Goal: Find specific page/section: Find specific page/section

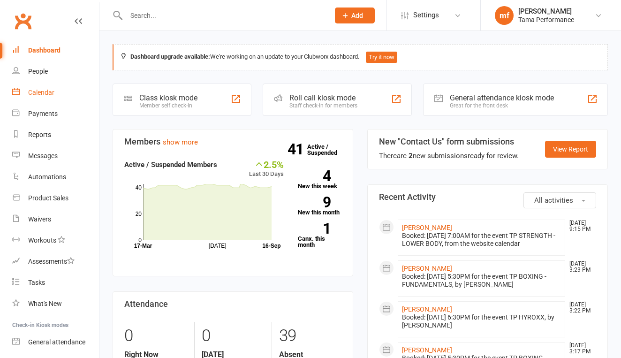
click at [46, 90] on div "Calendar" at bounding box center [41, 93] width 26 height 8
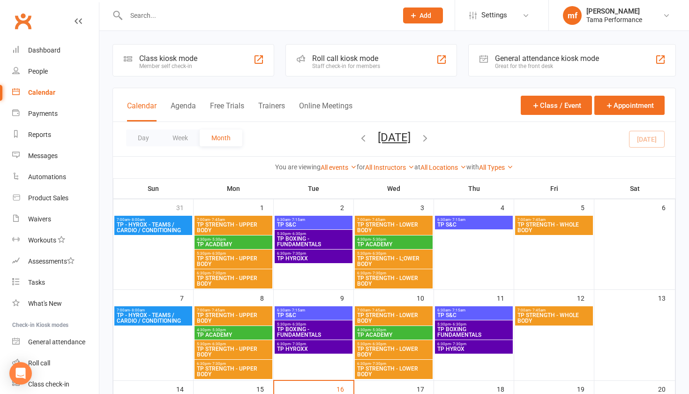
scroll to position [210, 0]
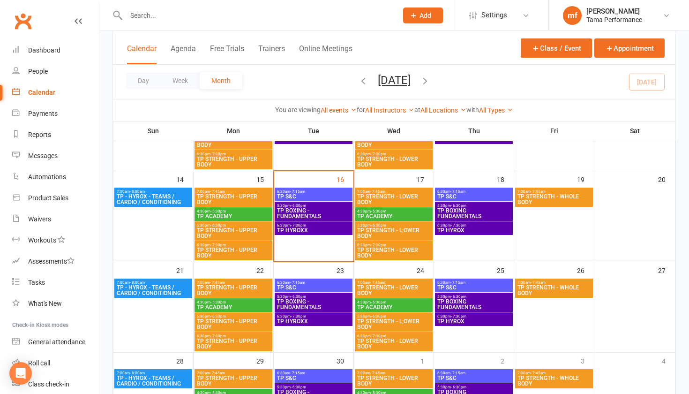
click at [392, 193] on div "7:00am - 7:45am TP STRENGTH - LOWER BODY" at bounding box center [394, 197] width 78 height 19
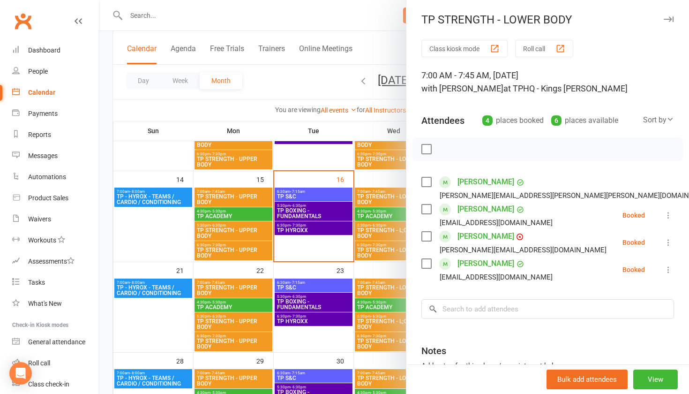
click at [337, 216] on div at bounding box center [394, 197] width 590 height 394
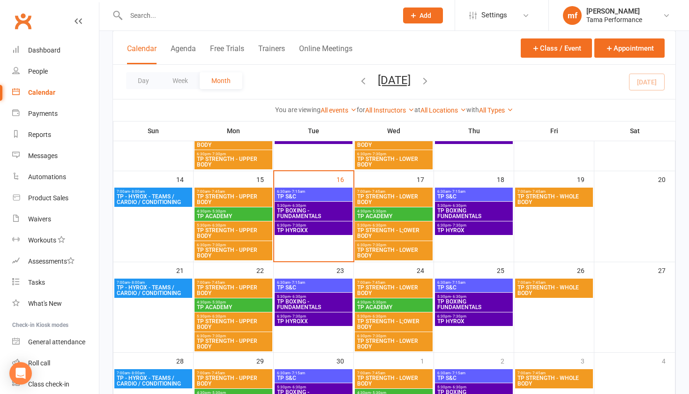
click at [371, 231] on span "TP STRENGTH - L;OWER BODY" at bounding box center [394, 232] width 74 height 11
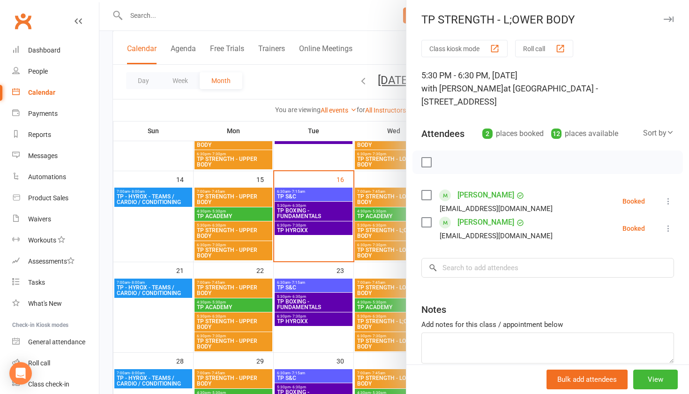
click at [382, 249] on div at bounding box center [394, 197] width 590 height 394
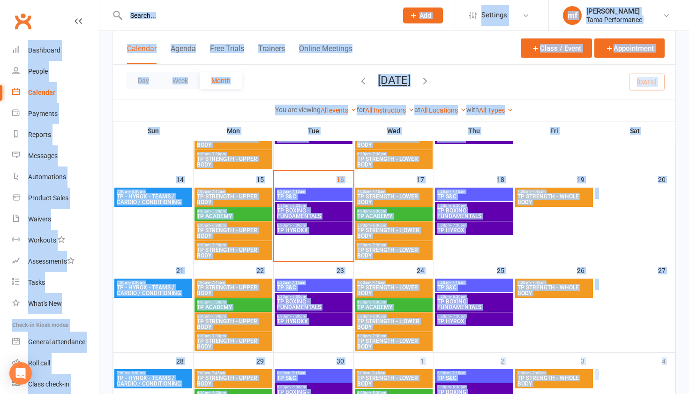
click at [382, 249] on span "TP STRENGTH - LOWER BODY" at bounding box center [394, 252] width 74 height 11
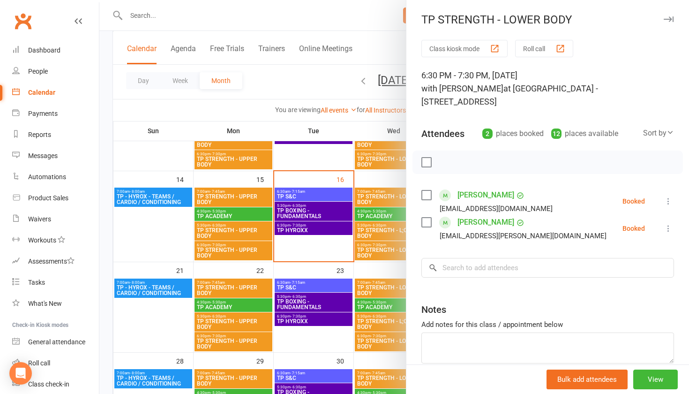
click at [271, 254] on div at bounding box center [394, 197] width 590 height 394
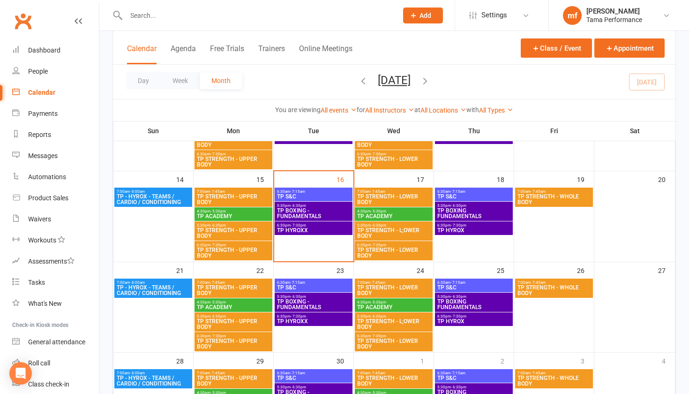
click at [482, 212] on span "TP BOXING FUNDAMENTALS" at bounding box center [474, 213] width 74 height 11
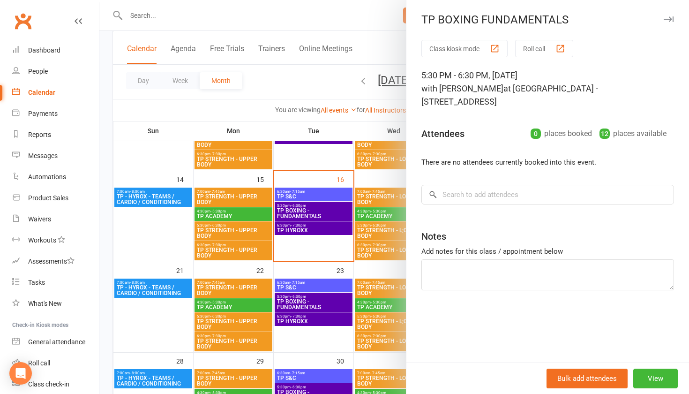
click at [376, 204] on div at bounding box center [394, 197] width 590 height 394
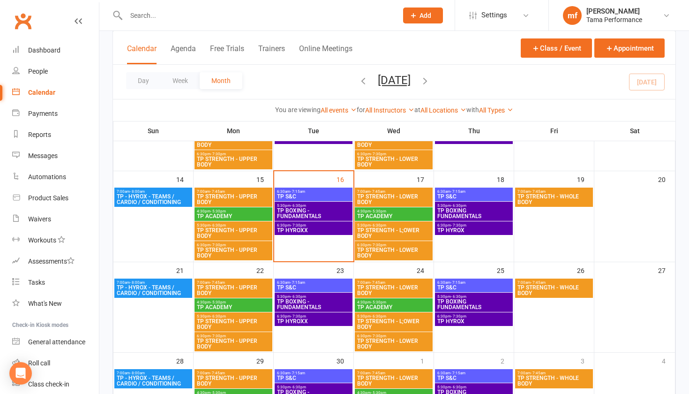
click at [468, 229] on span "TP HYROX" at bounding box center [474, 230] width 74 height 6
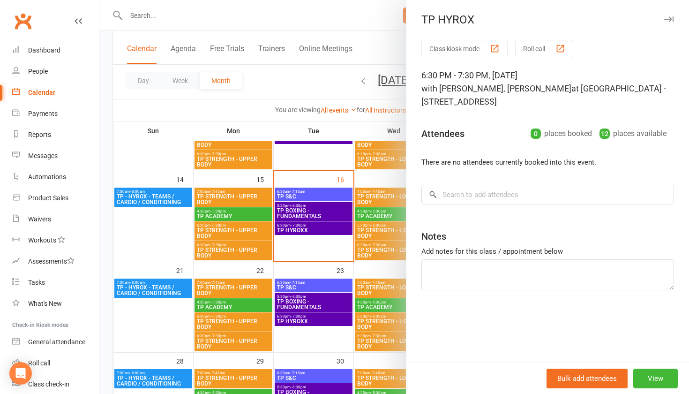
click at [374, 235] on div at bounding box center [394, 197] width 590 height 394
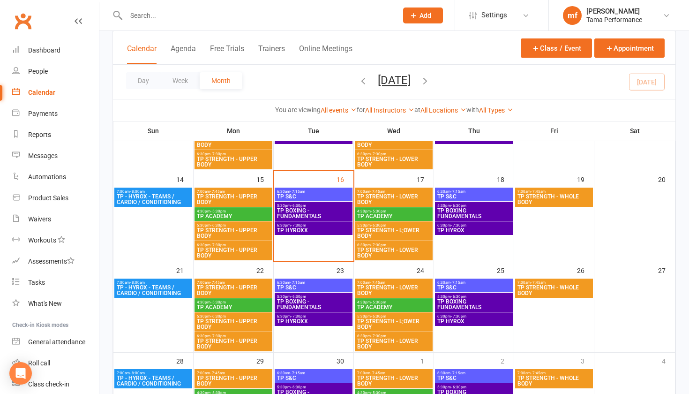
click at [202, 25] on div at bounding box center [252, 15] width 279 height 30
click at [204, 23] on div at bounding box center [252, 15] width 279 height 30
click at [205, 19] on input "text" at bounding box center [257, 15] width 268 height 13
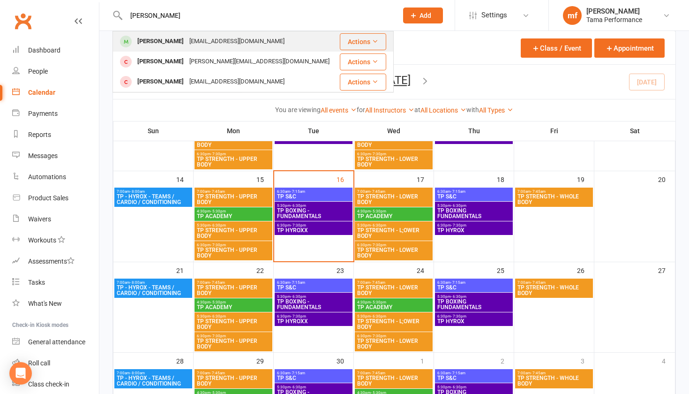
type input "[PERSON_NAME]"
click at [164, 45] on div "[PERSON_NAME]" at bounding box center [161, 42] width 52 height 14
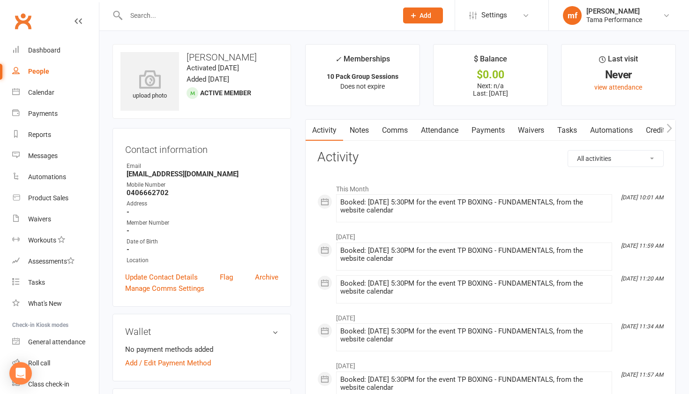
click at [227, 16] on input "text" at bounding box center [257, 15] width 268 height 13
